Goal: Task Accomplishment & Management: Complete application form

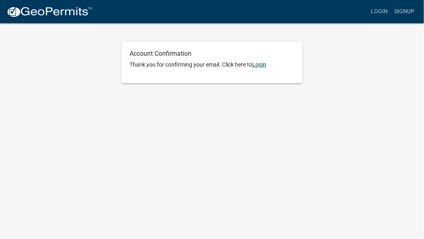
click at [265, 64] on link "Login" at bounding box center [259, 64] width 14 height 6
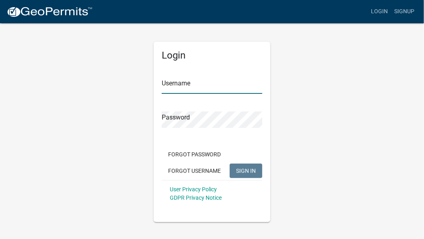
click at [196, 84] on input "Username" at bounding box center [212, 86] width 100 height 16
type input "MLPartida"
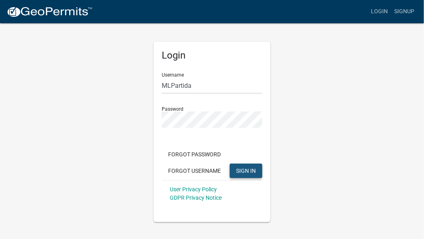
click at [244, 168] on span "SIGN IN" at bounding box center [246, 171] width 20 height 6
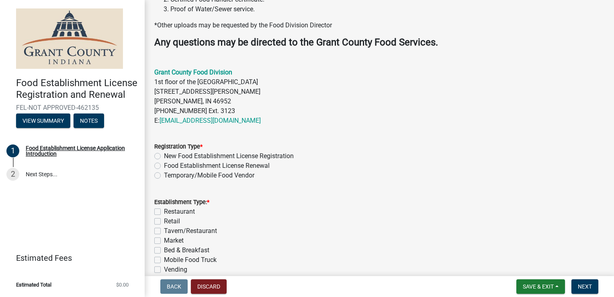
scroll to position [227, 0]
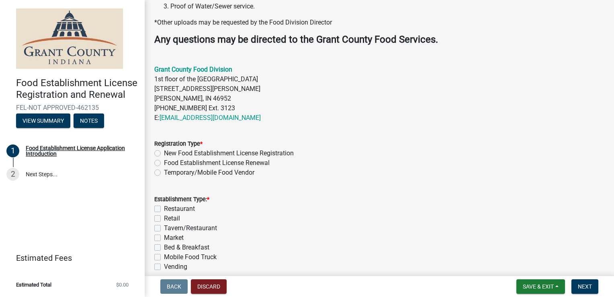
click at [164, 177] on label "Temporary/Mobile Food Vendor" at bounding box center [209, 173] width 90 height 10
click at [164, 173] on input "Temporary/Mobile Food Vendor" at bounding box center [166, 170] width 5 height 5
radio input "true"
click at [164, 239] on label "Mobile Food Truck" at bounding box center [190, 257] width 53 height 10
click at [164, 239] on input "Mobile Food Truck" at bounding box center [166, 254] width 5 height 5
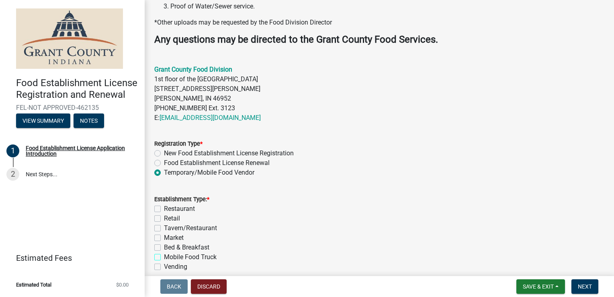
checkbox input "true"
checkbox input "false"
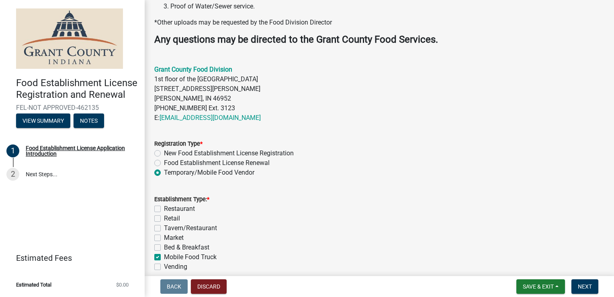
checkbox input "false"
checkbox input "true"
checkbox input "false"
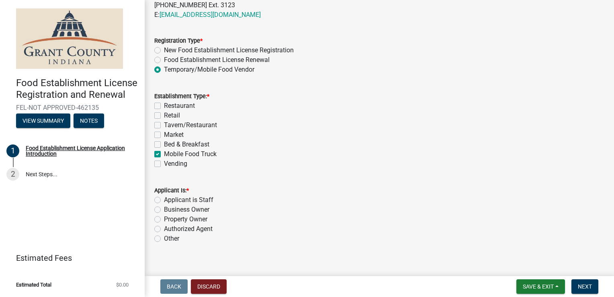
scroll to position [348, 0]
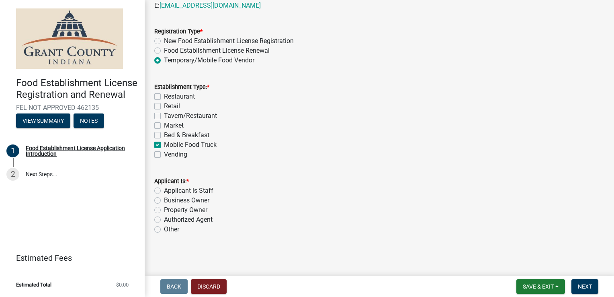
click at [164, 201] on label "Business Owner" at bounding box center [186, 200] width 45 height 10
click at [164, 201] on input "Business Owner" at bounding box center [166, 197] width 5 height 5
radio input "true"
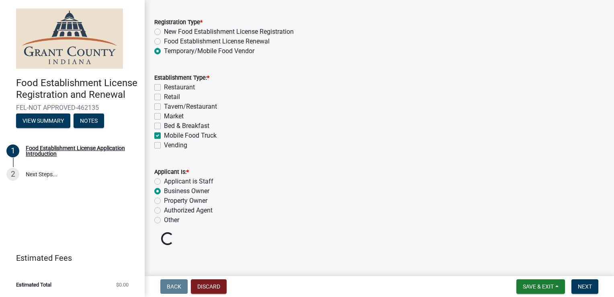
click at [164, 186] on label "Applicant is Staff" at bounding box center [188, 181] width 49 height 10
click at [164, 182] on input "Applicant is Staff" at bounding box center [166, 178] width 5 height 5
radio input "true"
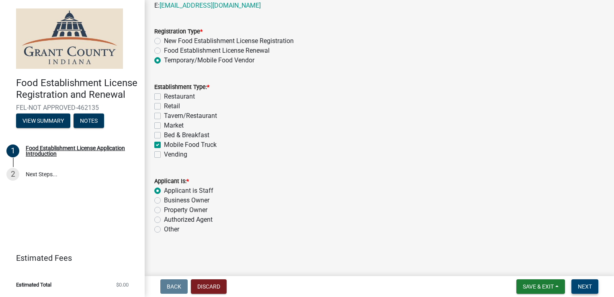
click at [423, 239] on span "Next" at bounding box center [585, 286] width 14 height 6
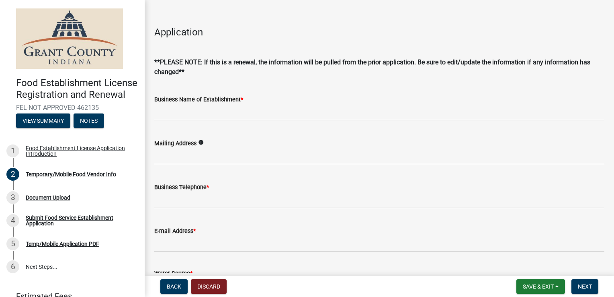
scroll to position [152, 0]
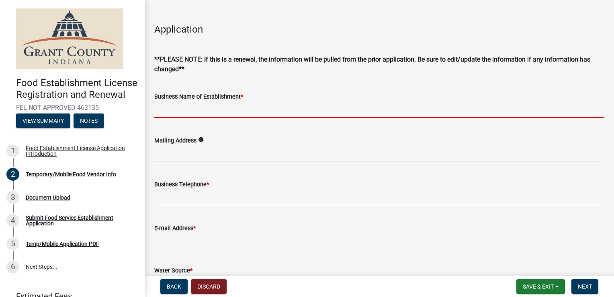
click at [235, 108] on input "Business Name of Establishment *" at bounding box center [379, 109] width 450 height 16
type input "Mae~Belle's Best LLC"
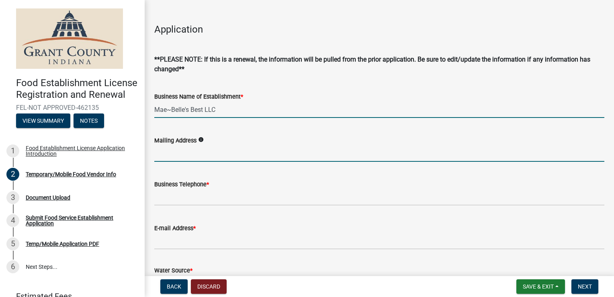
type input "[STREET_ADDRESS]"
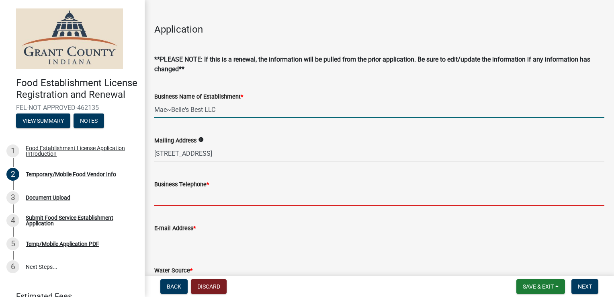
type input "7658609428"
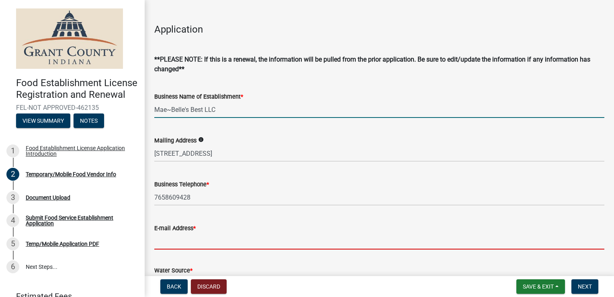
type input "[EMAIL_ADDRESS][DOMAIN_NAME]"
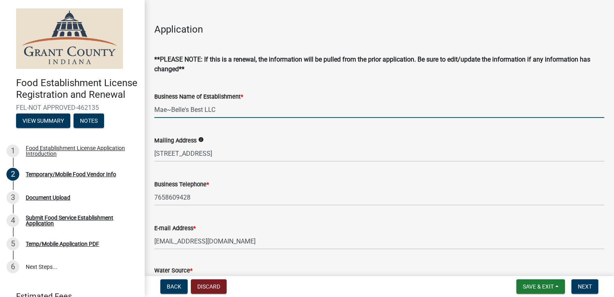
type input "Mae~Belle's Best LLC"
type input "[STREET_ADDRESS]"
type input "46036"
type input "7658609428"
select select "8"
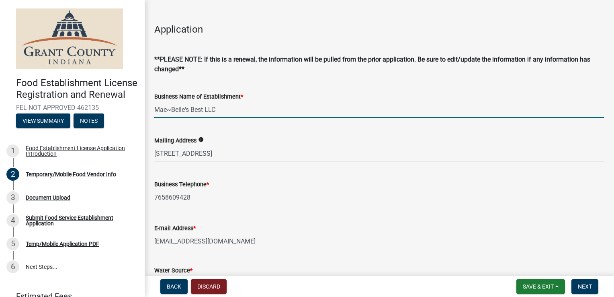
select select "2025"
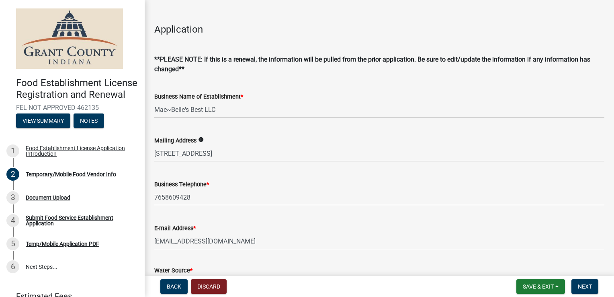
scroll to position [668, 0]
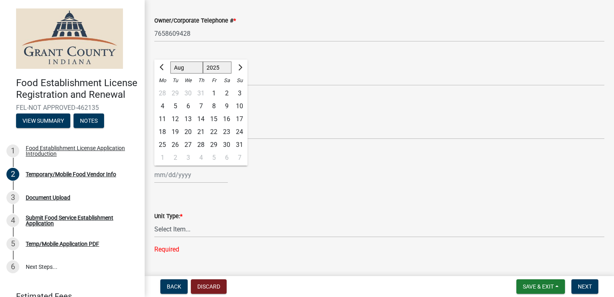
click at [344, 96] on wm-data-entity-input "Corporate Contact * Required" at bounding box center [379, 74] width 450 height 53
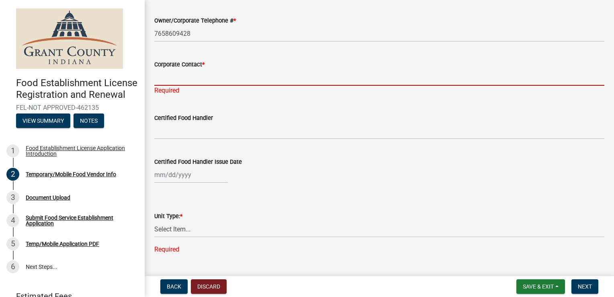
click at [196, 75] on input "Corporate Contact *" at bounding box center [379, 77] width 450 height 16
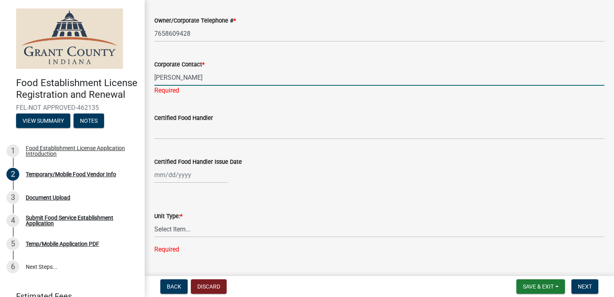
type input "[PERSON_NAME]"
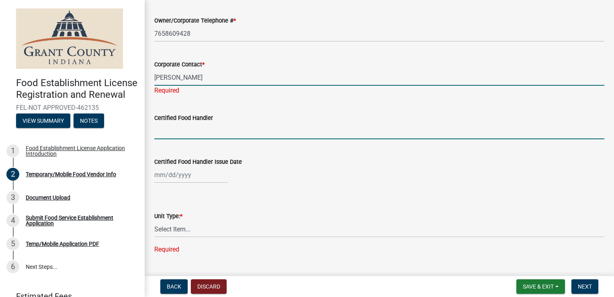
click at [190, 131] on wm-data-entity-input "Certified Food Handler" at bounding box center [379, 124] width 450 height 44
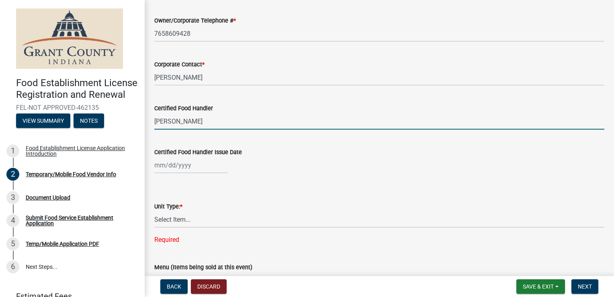
type input "[PERSON_NAME]"
click at [203, 167] on div at bounding box center [191, 165] width 74 height 16
select select "8"
select select "2025"
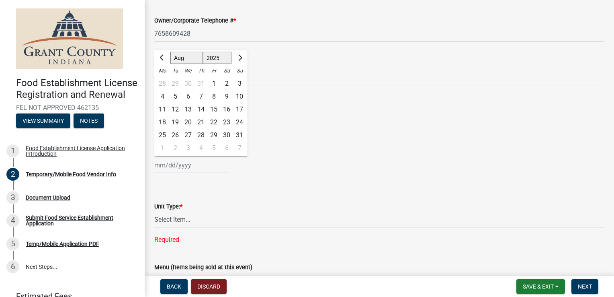
click at [358, 137] on div "Certified Food Handler Issue Date Jan Feb Mar Apr May Jun [DATE] Aug Sep Oct No…" at bounding box center [379, 154] width 450 height 37
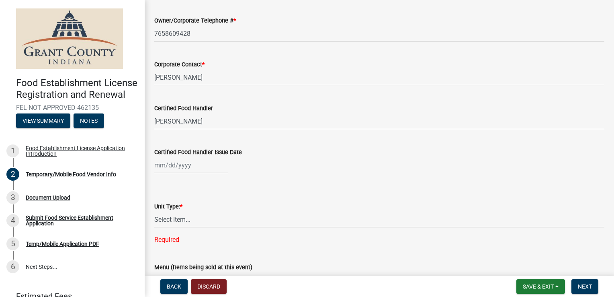
click at [168, 166] on div at bounding box center [191, 165] width 74 height 16
select select "8"
select select "2025"
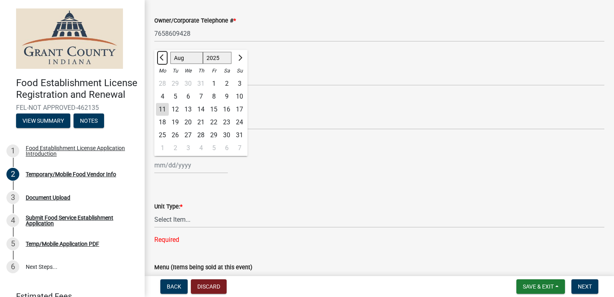
click at [161, 56] on span "Previous month" at bounding box center [163, 58] width 6 height 6
select select "6"
click at [215, 97] on div "6" at bounding box center [213, 96] width 13 height 13
type input "[DATE]"
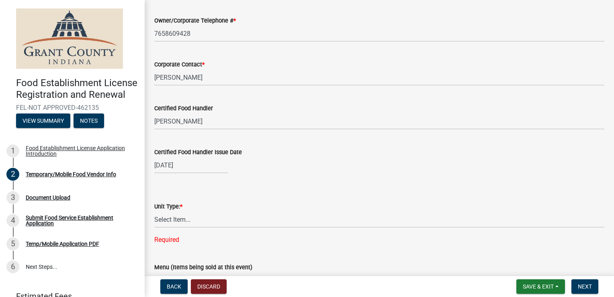
click at [191, 167] on div "[DATE]" at bounding box center [191, 165] width 74 height 16
select select "6"
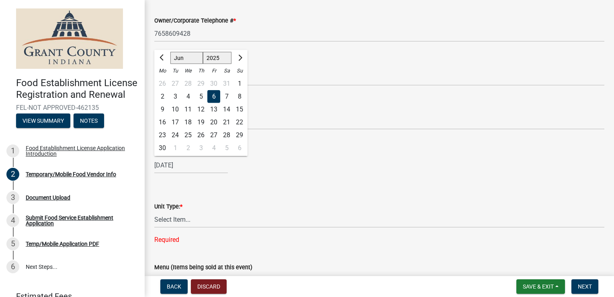
click at [223, 59] on select "1525 1526 1527 1528 1529 1530 1531 1532 1533 1534 1535 1536 1537 1538 1539 1540…" at bounding box center [217, 58] width 29 height 12
select select "2022"
click at [203, 52] on select "1525 1526 1527 1528 1529 1530 1531 1532 1533 1534 1535 1536 1537 1538 1539 1540…" at bounding box center [217, 58] width 29 height 12
click at [208, 162] on input "[DATE]" at bounding box center [191, 165] width 74 height 16
click at [166, 96] on div "6" at bounding box center [162, 96] width 13 height 13
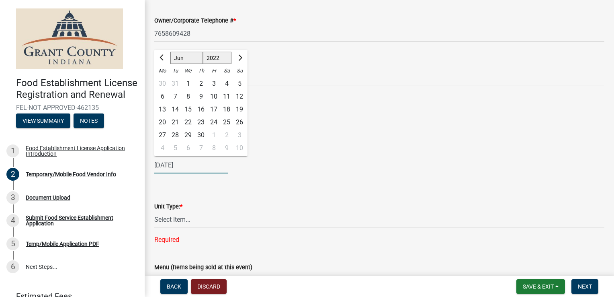
type input "[DATE]"
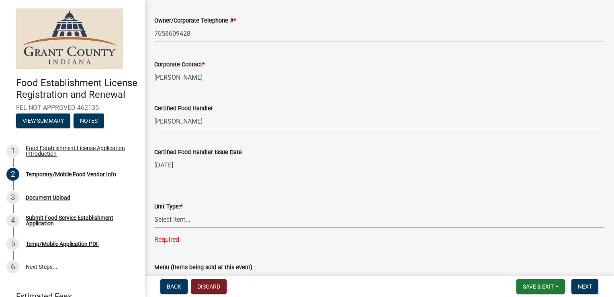
click at [194, 216] on select "Select Item... Mobile Trailer Stand Tent Cart Truck" at bounding box center [379, 219] width 450 height 16
click at [154, 211] on select "Select Item... Mobile Trailer Stand Tent Cart Truck" at bounding box center [379, 219] width 450 height 16
select select "986694ba-6a39-4309-ba8e-cbcd507728d3"
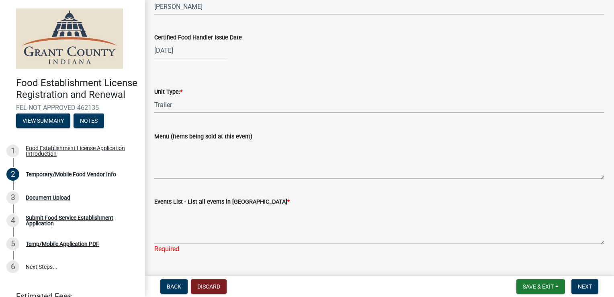
scroll to position [802, 0]
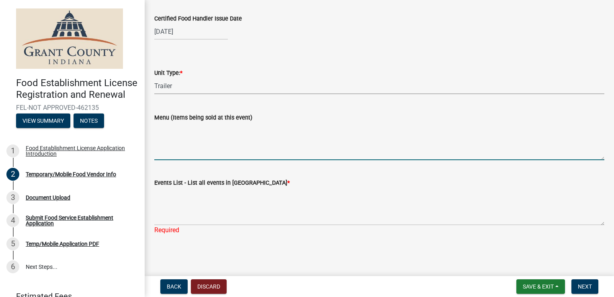
click at [177, 155] on textarea "Menu (Items being sold at this event)" at bounding box center [379, 141] width 450 height 38
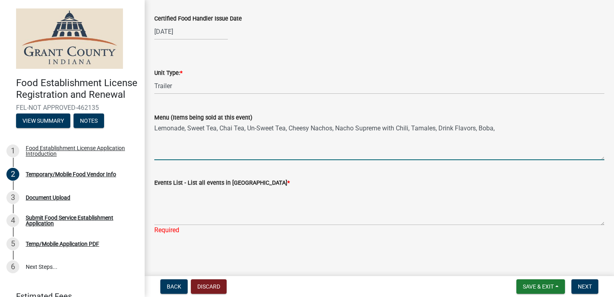
drag, startPoint x: 221, startPoint y: 125, endPoint x: 246, endPoint y: 129, distance: 25.7
click at [246, 129] on textarea "Lemonade, Sweet Tea, Chai Tea, Un-Sweet Tea, Cheesy Nachos, Nacho Supreme with …" at bounding box center [379, 141] width 450 height 38
click at [260, 127] on textarea "Lemonade, Sweet Tea, Un-Sweet Tea, Cheesy Nachos, Nacho Supreme with Chili, [PE…" at bounding box center [379, 141] width 450 height 38
click at [204, 134] on textarea "Lemonade, Sweet Tea, Un-Sweet Tea, Coffee, Chai Tea, Hot Chocolate, Drink Flavo…" at bounding box center [379, 141] width 450 height 38
click at [410, 131] on textarea "Lemonade, Sweet Tea, Un-Sweet Tea, Coffee, Chai Tea, Hot Chocolate, Drink Flavo…" at bounding box center [379, 141] width 450 height 38
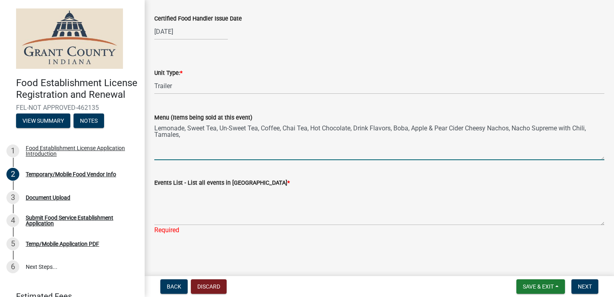
click at [194, 137] on textarea "Lemonade, Sweet Tea, Un-Sweet Tea, Coffee, Chai Tea, Hot Chocolate, Drink Flavo…" at bounding box center [379, 141] width 450 height 38
click at [423, 128] on textarea "Lemonade, Sweet Tea, Un-Sweet Tea, Coffee, Chai Tea, Hot Chocolate, Drink Flavo…" at bounding box center [379, 141] width 450 height 38
click at [188, 125] on textarea "Lemonade, Sweet Tea, Un-Sweet Tea, Coffee, Chai Tea, Hot Chocolate, Drink Flavo…" at bounding box center [379, 141] width 450 height 38
click at [247, 131] on textarea "Lemonade, [PERSON_NAME] Lemonade, Sweet Tea, Un-Sweet Tea, Coffee, Chai Tea, Ho…" at bounding box center [379, 141] width 450 height 38
click at [241, 137] on textarea "Lemonade, [PERSON_NAME] Lemonade, Sweet Tea, Un-Sweet Tea, Coffee, Chai Tea, Ho…" at bounding box center [379, 141] width 450 height 38
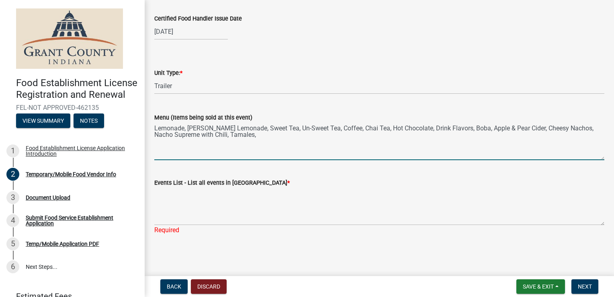
click at [208, 136] on textarea "Lemonade, [PERSON_NAME] Lemonade, Sweet Tea, Un-Sweet Tea, Coffee, Chai Tea, Ho…" at bounding box center [379, 141] width 450 height 38
click at [423, 131] on textarea "Lemonade, [PERSON_NAME] Lemonade, Sweet Tea, Un-Sweet Tea, Coffee, Chai Tea, Ho…" at bounding box center [379, 141] width 450 height 38
click at [423, 139] on textarea "Lemonade, [PERSON_NAME] Lemonade, Sweet Tea, Un-Sweet Tea, Coffee, Chai Tea, Ho…" at bounding box center [379, 141] width 450 height 38
click at [321, 133] on textarea "Lemonade, [PERSON_NAME] Lemonade, Sweet Tea, Un-Sweet Tea, Coffee, Chai Tea, Ho…" at bounding box center [379, 141] width 450 height 38
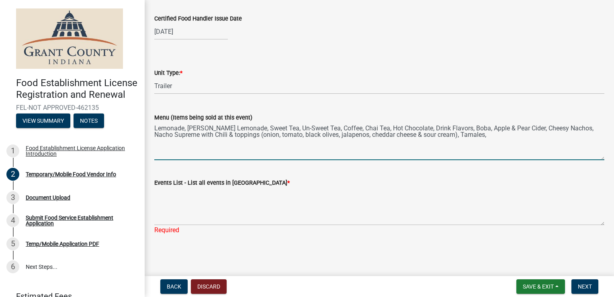
click at [423, 134] on textarea "Lemonade, [PERSON_NAME] Lemonade, Sweet Tea, Un-Sweet Tea, Coffee, Chai Tea, Ho…" at bounding box center [379, 141] width 450 height 38
click at [326, 127] on textarea "Lemonade, [PERSON_NAME] Lemonade, Sweet Tea, Un-Sweet Tea, Coffee, Chai Tea, Ho…" at bounding box center [379, 141] width 450 height 38
click at [154, 129] on div "Menu (Items being sold at this event) Lemonade, [PERSON_NAME] Lemonade, Sweet T…" at bounding box center [379, 130] width 462 height 59
click at [154, 129] on textarea "Lemonade, [PERSON_NAME] Lemonade, Sweet Tea, Un-Sweet Tea, Coffee, (coffee flav…" at bounding box center [379, 141] width 450 height 38
click at [154, 135] on textarea "DRINKS: Lemonade, [PERSON_NAME] Lemonade, Sweet Tea, Un-Sweet Tea, Coffee, (cof…" at bounding box center [379, 141] width 450 height 38
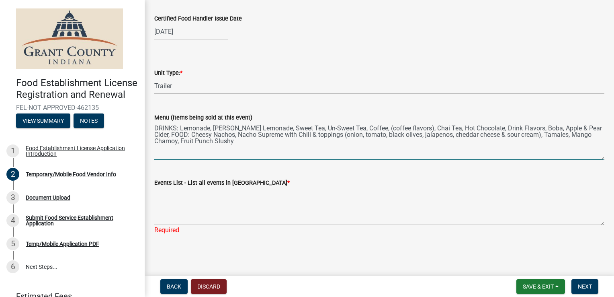
click at [423, 134] on textarea "DRINKS: Lemonade, [PERSON_NAME] Lemonade, Sweet Tea, Un-Sweet Tea, Coffee, (cof…" at bounding box center [379, 141] width 450 height 38
click at [423, 133] on textarea "DRINKS: Lemonade, [PERSON_NAME] Lemonade, Sweet Tea, Un-Sweet Tea, Coffee, (cof…" at bounding box center [379, 141] width 450 height 38
type textarea "DRINKS: Lemonade, [PERSON_NAME] Lemonade, Sweet Tea, Un-Sweet Tea, Coffee, (cof…"
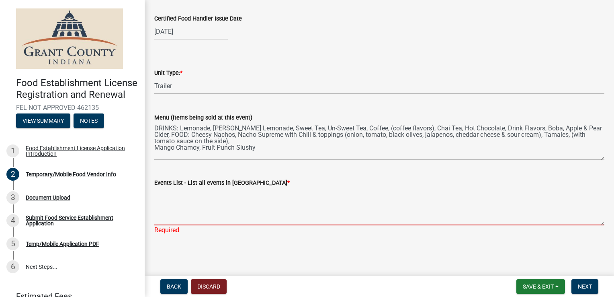
click at [198, 206] on textarea "Events List - List all events in [GEOGRAPHIC_DATA] *" at bounding box center [379, 206] width 450 height 38
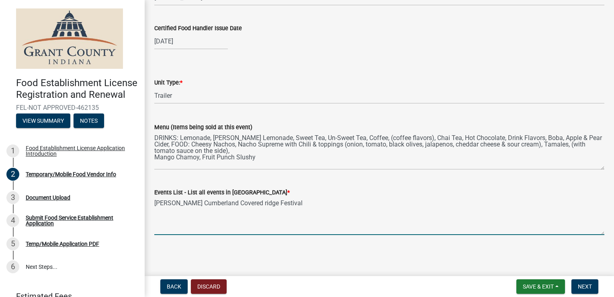
scroll to position [792, 0]
click at [154, 209] on textarea "[PERSON_NAME] Cumberland Covered ridge Festival" at bounding box center [379, 216] width 450 height 38
click at [280, 201] on textarea "55th Annual [PERSON_NAME] Cumberland Covered ridge Festival" at bounding box center [379, 216] width 450 height 38
click at [282, 202] on textarea "55th Annual [PERSON_NAME] Cumberland Covered ridge Festival" at bounding box center [379, 216] width 450 height 38
click at [331, 205] on textarea "55th Annual [PERSON_NAME] Cumberland Covered Bridge Festival" at bounding box center [379, 216] width 450 height 38
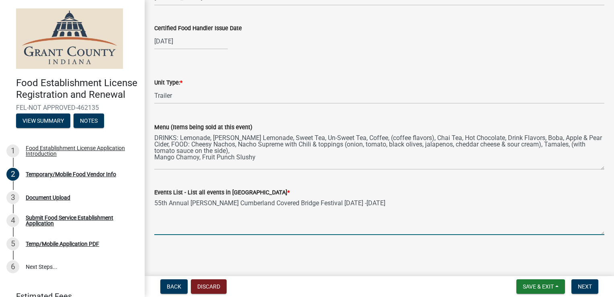
click at [325, 203] on textarea "55th Annual [PERSON_NAME] Cumberland Covered Bridge Festival [DATE] -[DATE]" at bounding box center [379, 216] width 450 height 38
type textarea "55th Annual [PERSON_NAME] Cumberland Covered Bridge Festival - [DATE] -[DATE]"
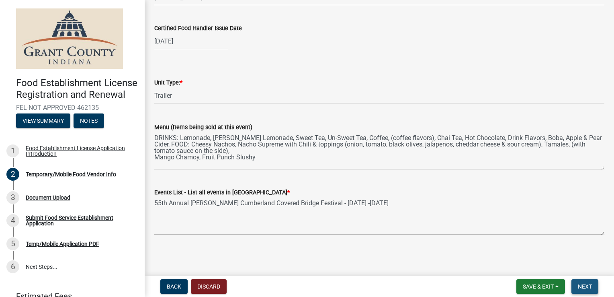
click at [423, 239] on span "Next" at bounding box center [585, 286] width 14 height 6
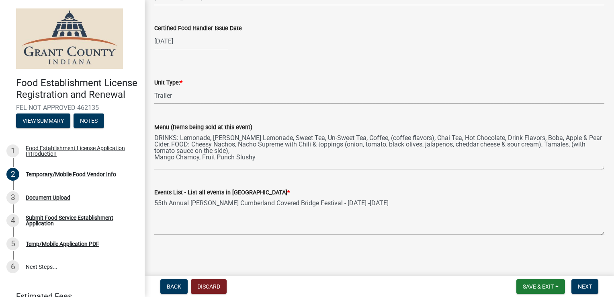
click at [169, 94] on select "Select Item... Mobile Trailer Stand Tent Cart Truck" at bounding box center [379, 95] width 450 height 16
click at [154, 87] on select "Select Item... Mobile Trailer Stand Tent Cart Truck" at bounding box center [379, 95] width 450 height 16
click at [190, 92] on select "Select Item... Mobile Trailer Stand Tent Cart Truck" at bounding box center [379, 95] width 450 height 16
click at [154, 87] on select "Select Item... Mobile Trailer Stand Tent Cart Truck" at bounding box center [379, 95] width 450 height 16
select select "38213c85-e9e8-42e7-b9ec-3b2f4bd2dba8"
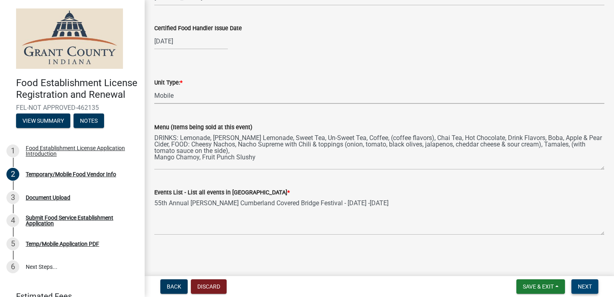
click at [423, 239] on span "Next" at bounding box center [585, 286] width 14 height 6
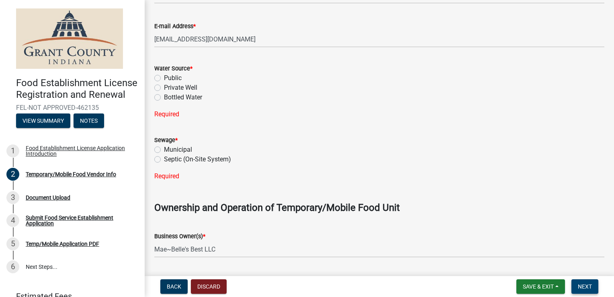
scroll to position [343, 0]
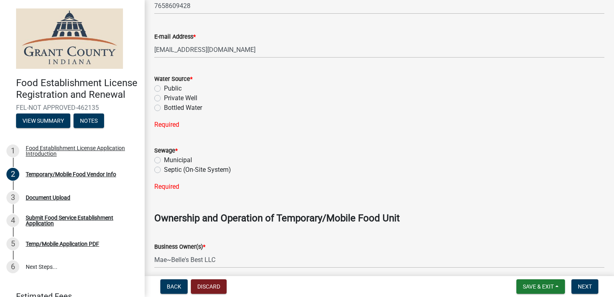
click at [164, 104] on label "Bottled Water" at bounding box center [183, 108] width 38 height 10
click at [164, 104] on input "Bottled Water" at bounding box center [166, 105] width 5 height 5
radio input "true"
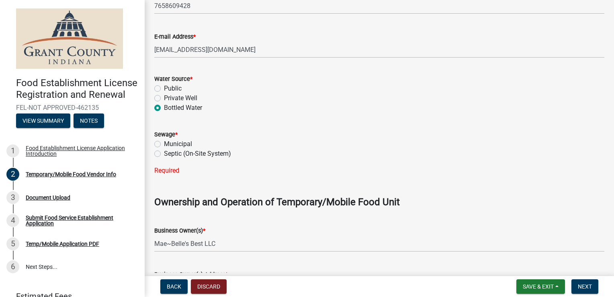
click at [164, 155] on label "Septic (On-Site System)" at bounding box center [197, 154] width 67 height 10
click at [164, 154] on input "Septic (On-Site System)" at bounding box center [166, 151] width 5 height 5
radio input "true"
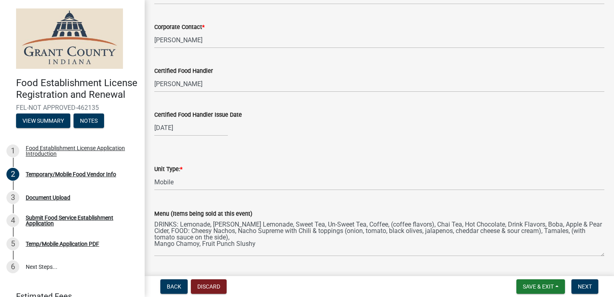
scroll to position [741, 0]
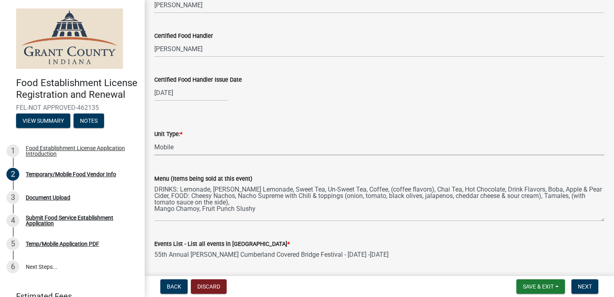
click at [176, 149] on select "Select Item... Mobile Trailer Stand Tent Cart Truck" at bounding box center [379, 147] width 450 height 16
click at [154, 139] on select "Select Item... Mobile Trailer Stand Tent Cart Truck" at bounding box center [379, 147] width 450 height 16
select select "986694ba-6a39-4309-ba8e-cbcd507728d3"
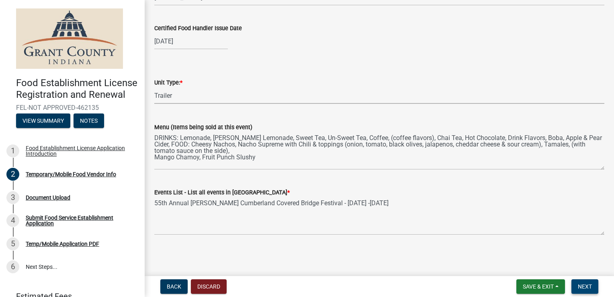
click at [423, 239] on span "Next" at bounding box center [585, 286] width 14 height 6
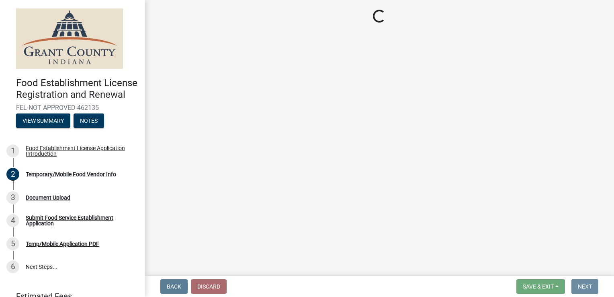
scroll to position [0, 0]
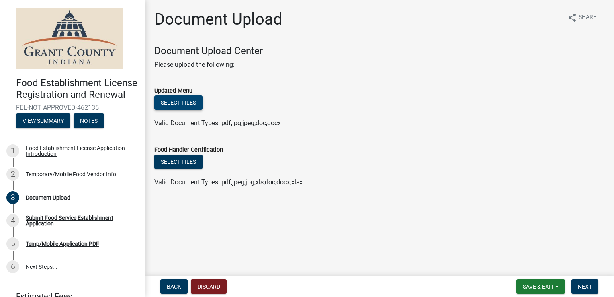
click at [182, 104] on button "Select files" at bounding box center [178, 102] width 48 height 14
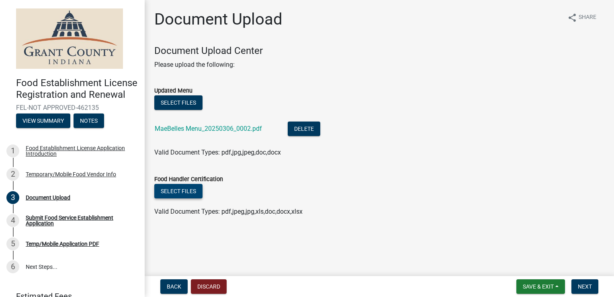
click at [183, 196] on button "Select files" at bounding box center [178, 191] width 48 height 14
click at [168, 188] on button "Select files" at bounding box center [178, 191] width 48 height 14
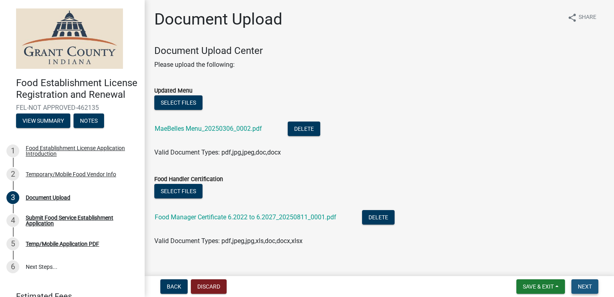
click at [423, 239] on span "Next" at bounding box center [585, 286] width 14 height 6
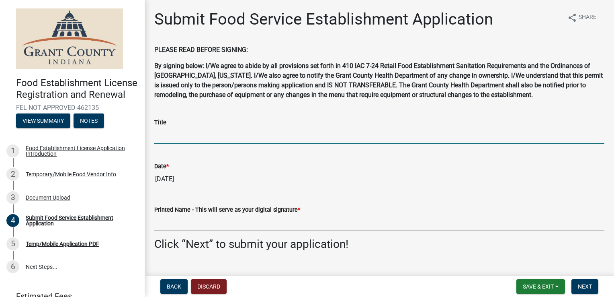
click at [168, 137] on input "Title" at bounding box center [379, 135] width 450 height 16
type input "Owner/Manager"
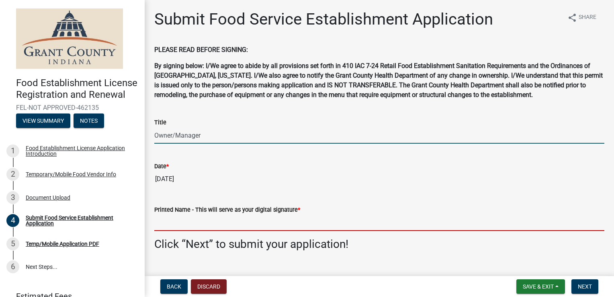
click at [198, 226] on input "Printed Name - This will serve as your digital signature *" at bounding box center [379, 222] width 450 height 16
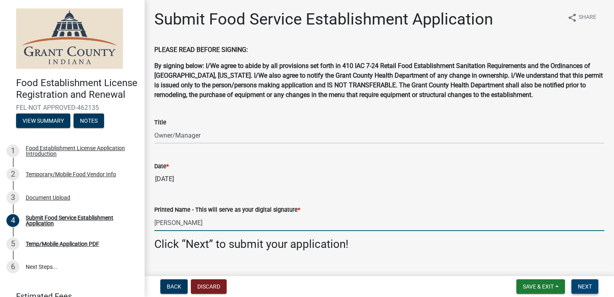
type input "[PERSON_NAME]"
click at [423, 239] on span "Next" at bounding box center [585, 286] width 14 height 6
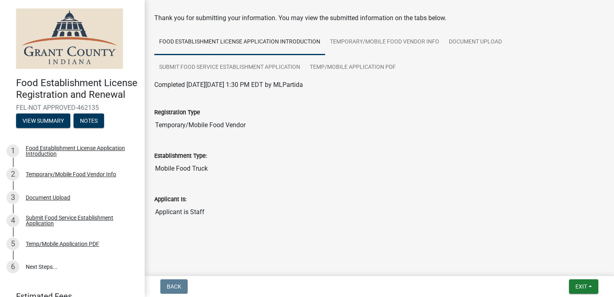
scroll to position [32, 0]
click at [423, 239] on span "Exit" at bounding box center [581, 286] width 12 height 6
click at [423, 239] on button "Save & Exit" at bounding box center [566, 265] width 64 height 19
